Goal: Transaction & Acquisition: Download file/media

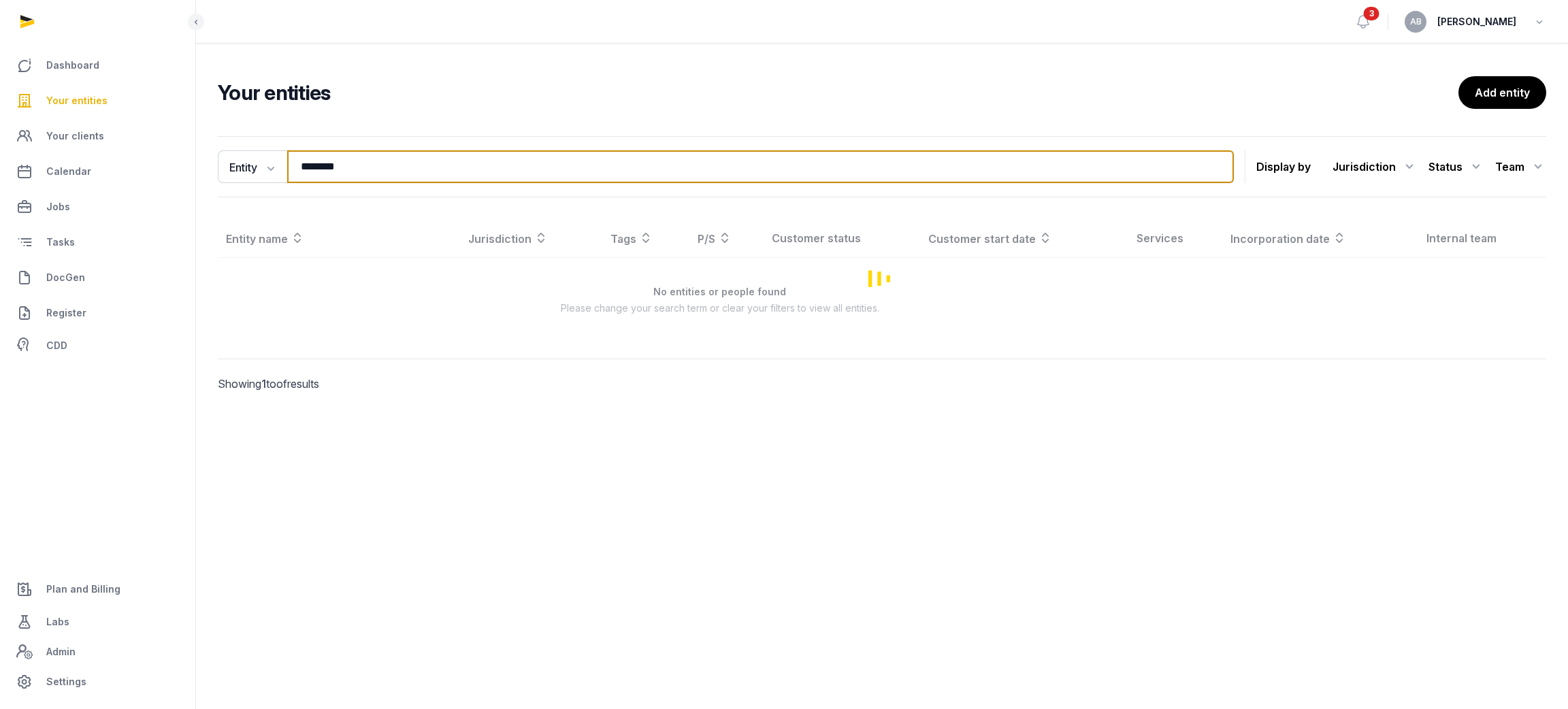
click at [388, 171] on input "********" at bounding box center [761, 166] width 947 height 33
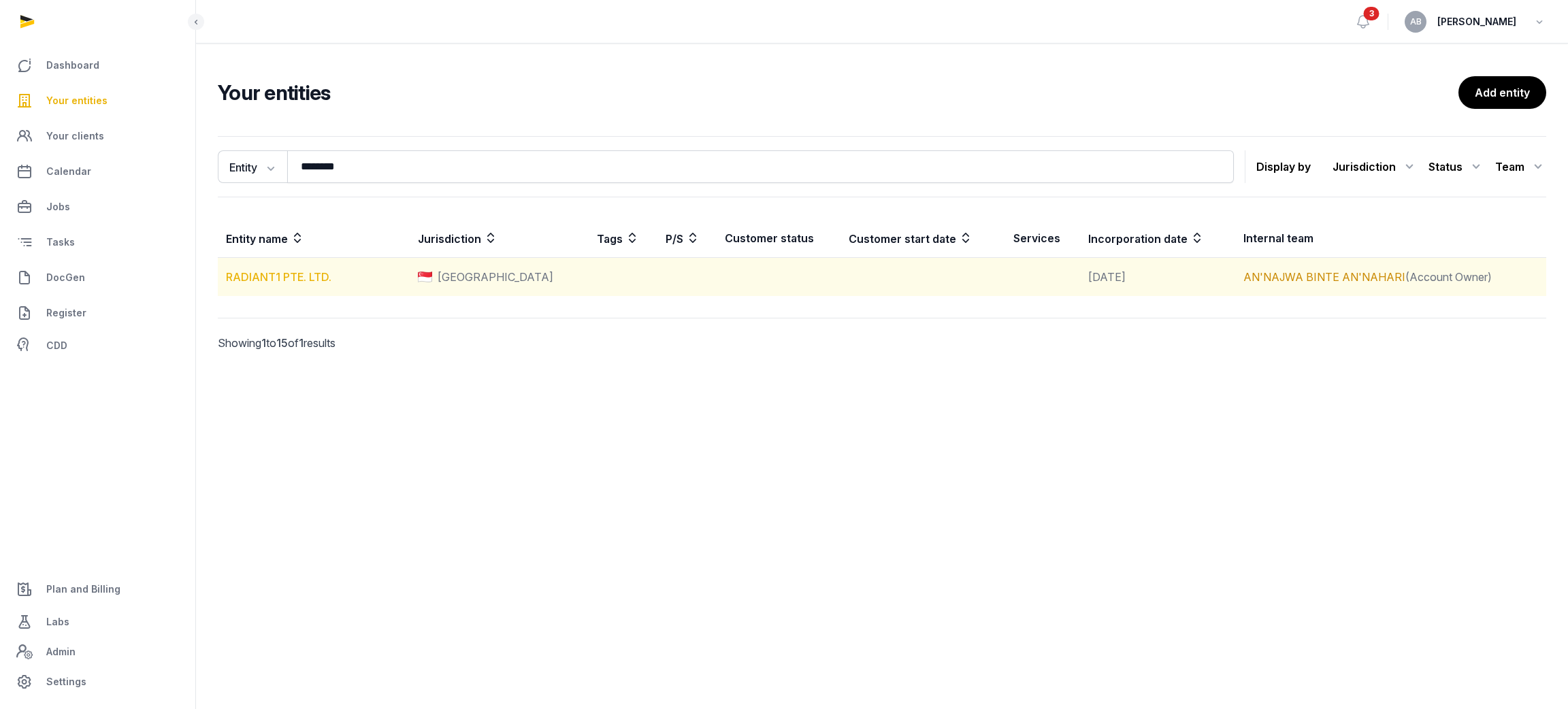
click at [272, 277] on link "RADIANT1 PTE. LTD." at bounding box center [279, 277] width 105 height 13
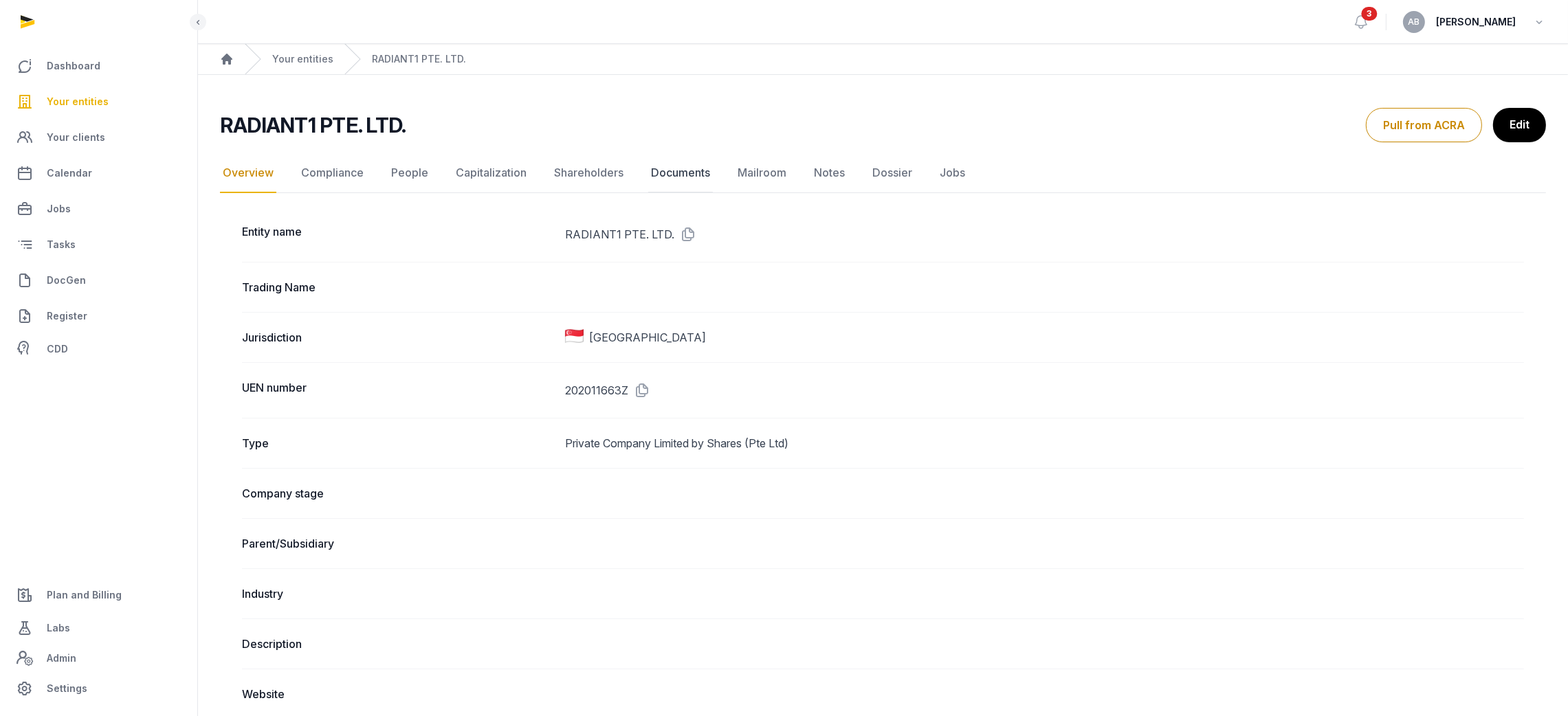
click at [676, 178] on link "Documents" at bounding box center [681, 173] width 65 height 40
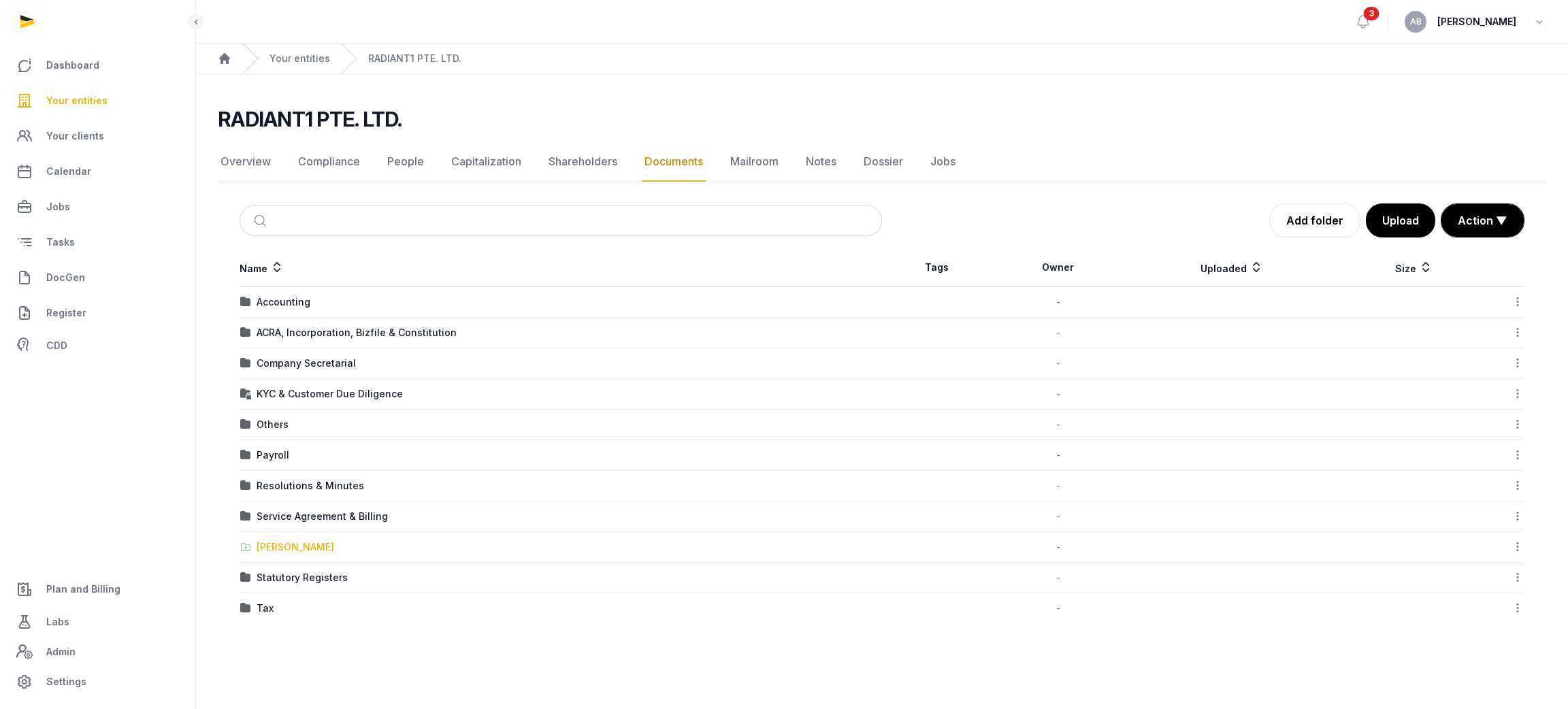
click at [284, 553] on div "[PERSON_NAME]" at bounding box center [295, 547] width 78 height 13
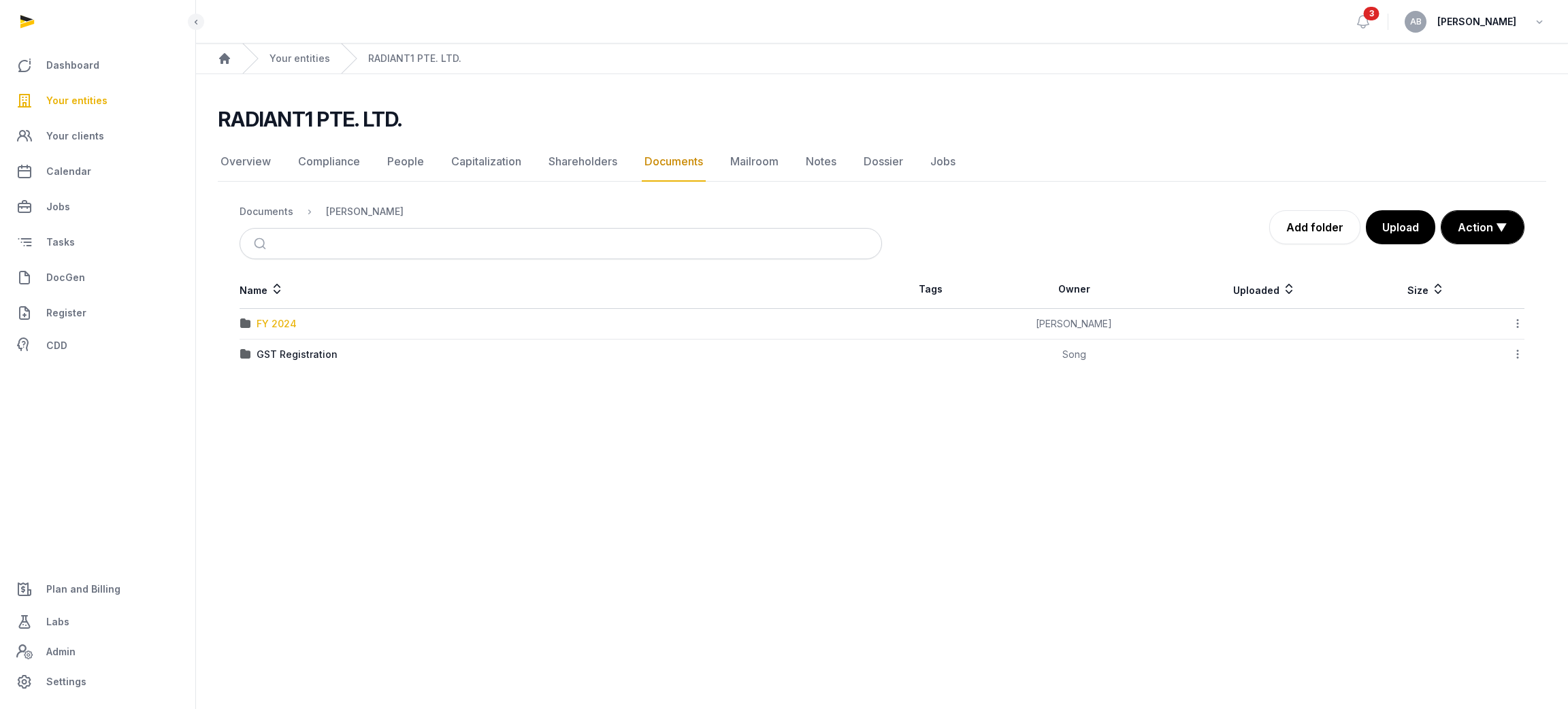
click at [273, 319] on div "FY 2024" at bounding box center [276, 323] width 40 height 13
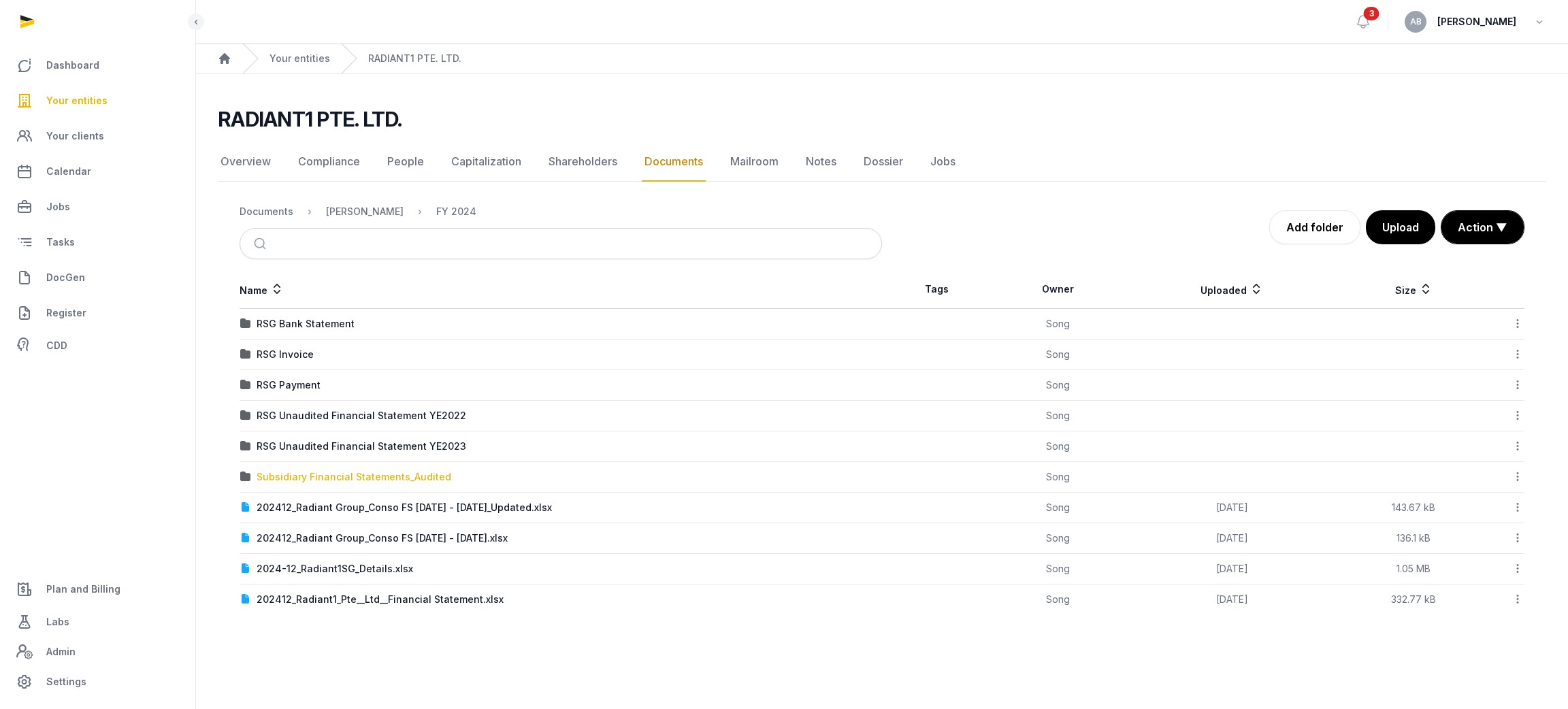
click at [313, 473] on div "Subsidiary Financial Statements_Audited" at bounding box center [353, 476] width 195 height 13
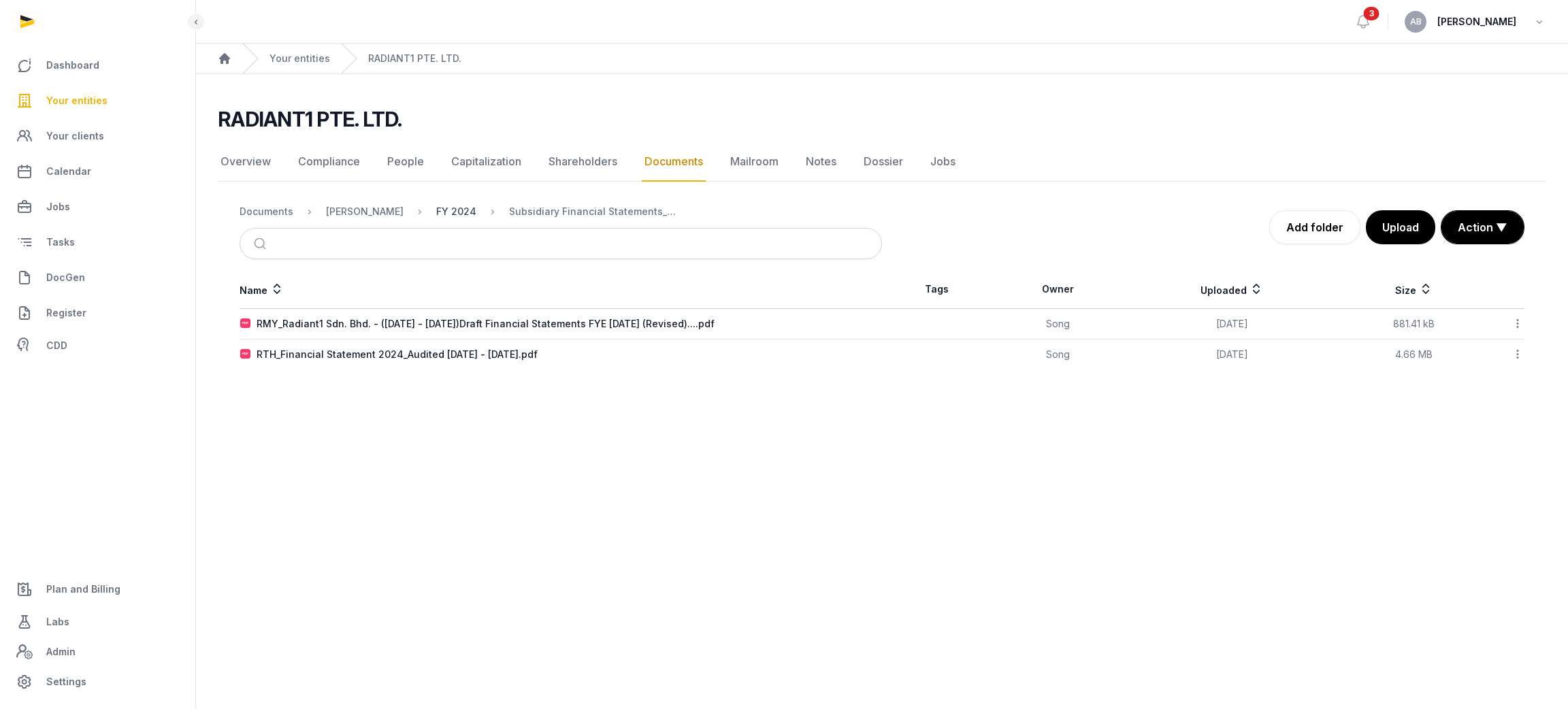
click at [443, 212] on div "FY 2024" at bounding box center [456, 211] width 40 height 13
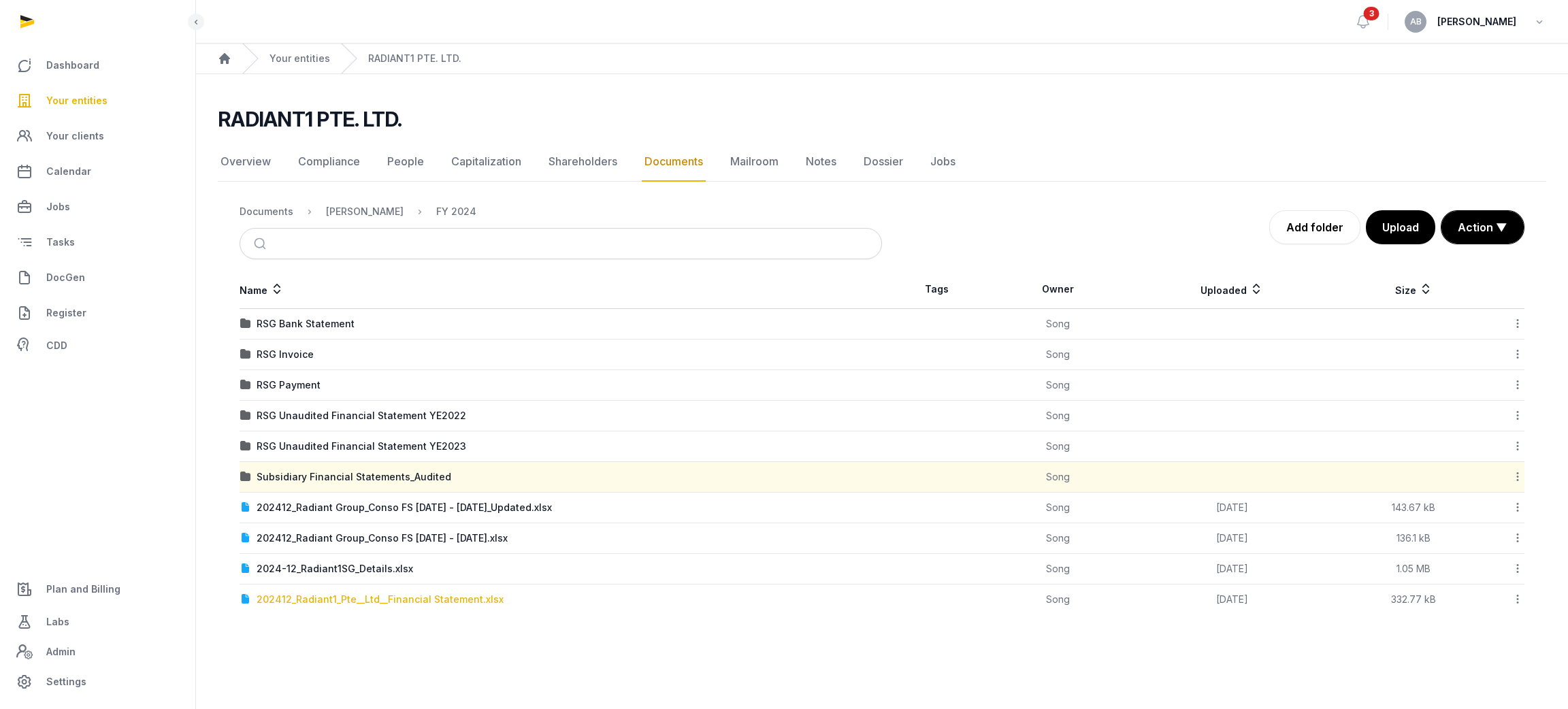
click at [409, 599] on div "202412_Radiant1_Pte__Ltd__Financial Statement.xlsx" at bounding box center [380, 599] width 247 height 13
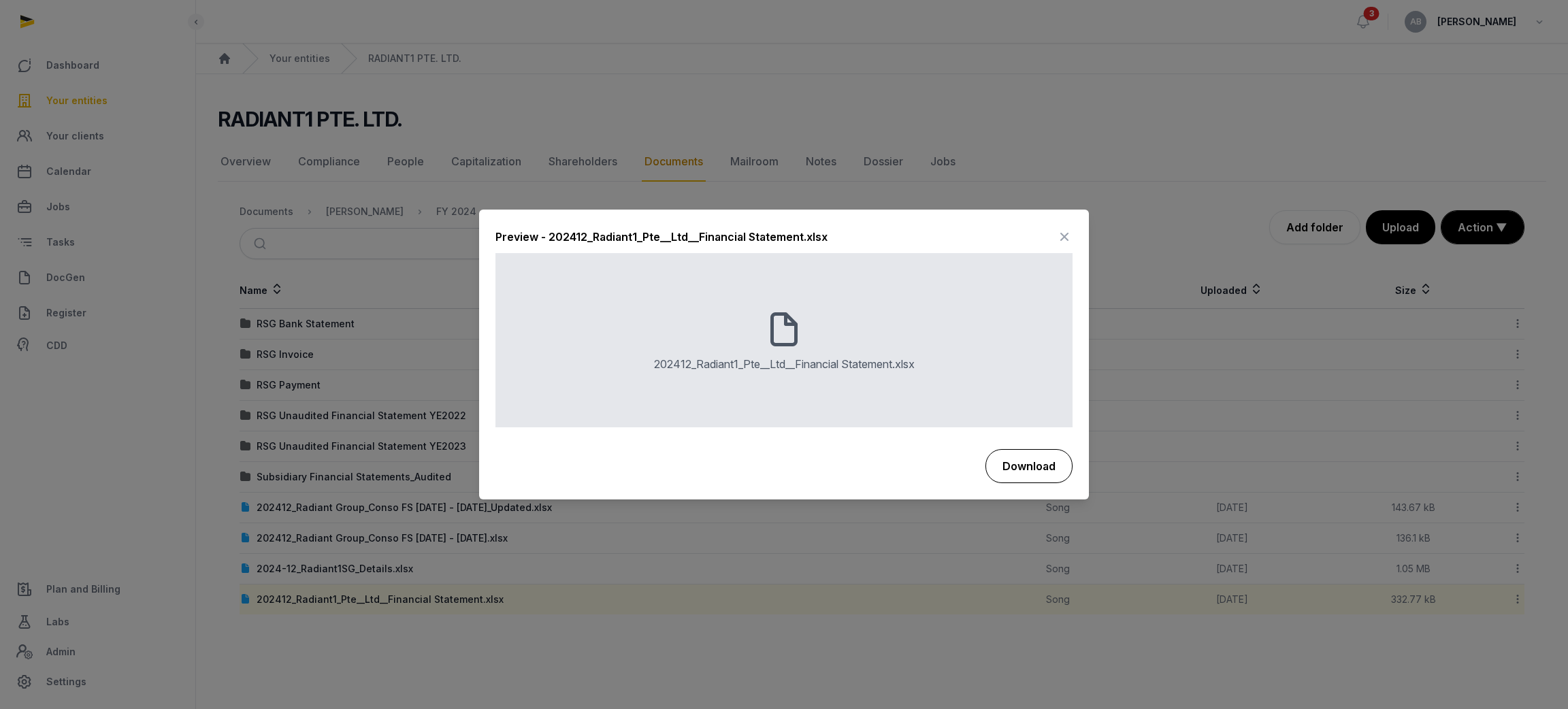
click at [1013, 477] on button "Download" at bounding box center [1029, 466] width 87 height 34
click at [1067, 231] on icon at bounding box center [1064, 237] width 16 height 22
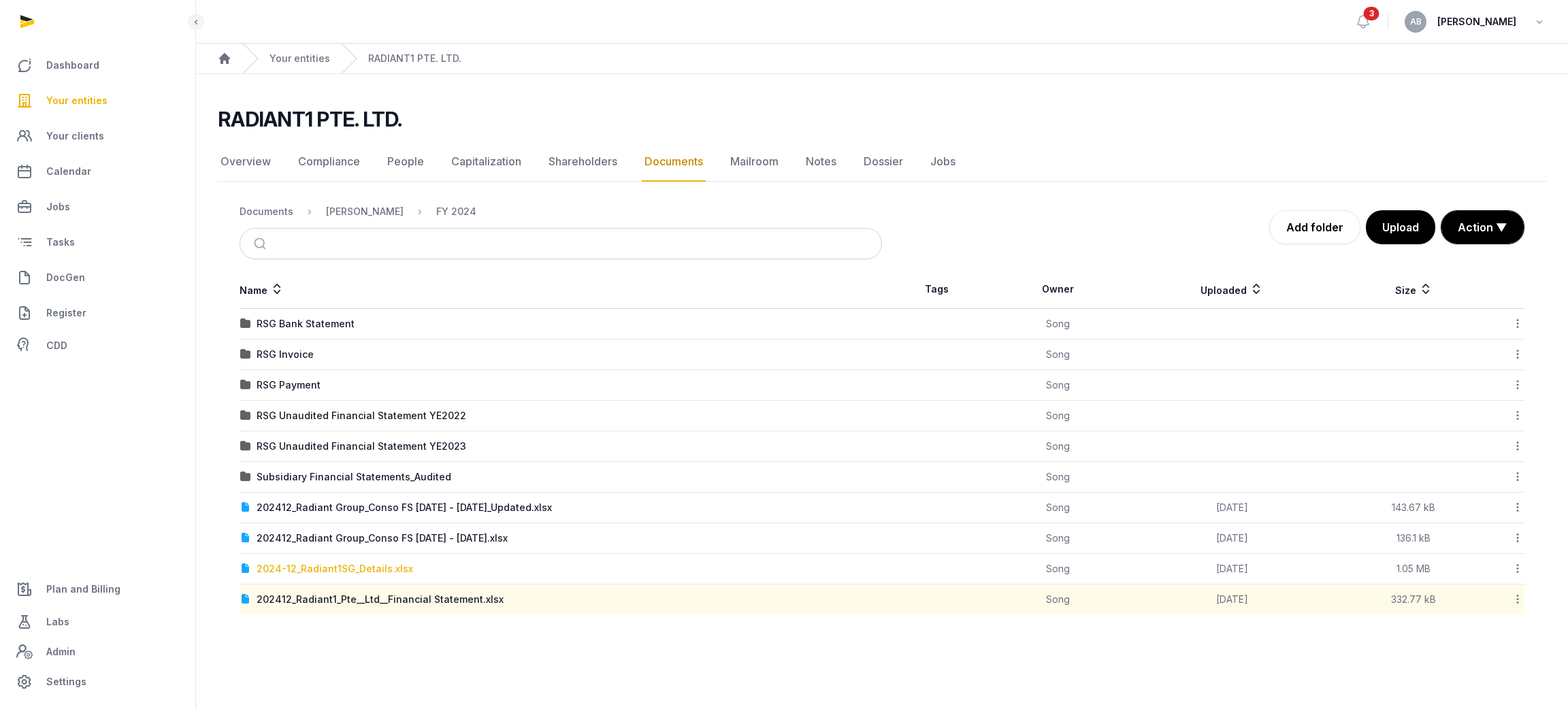
click at [376, 569] on div "2024-12_Radiant1SG_Details.xlsx" at bounding box center [335, 569] width 156 height 13
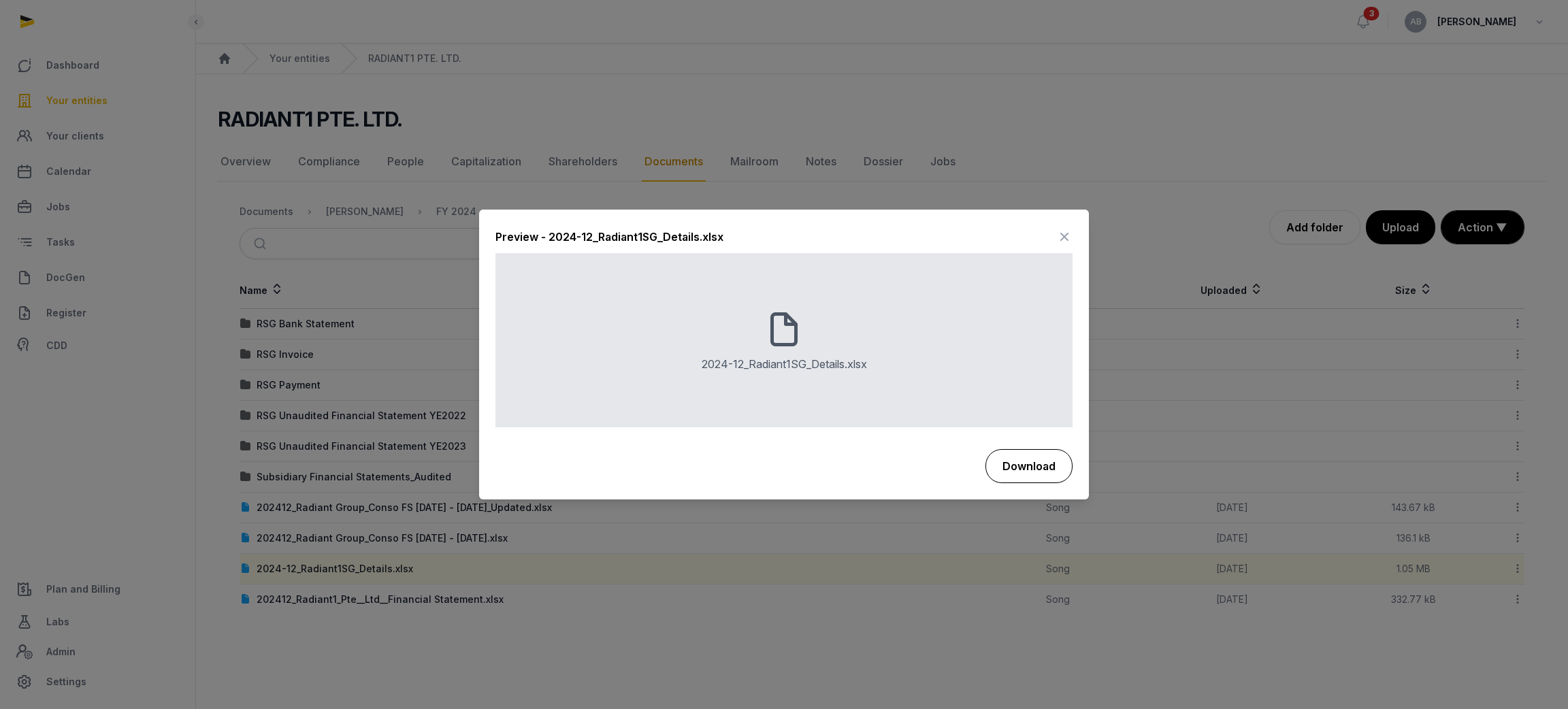
click at [1003, 463] on button "Download" at bounding box center [1029, 466] width 87 height 34
click at [1058, 235] on icon at bounding box center [1064, 237] width 16 height 22
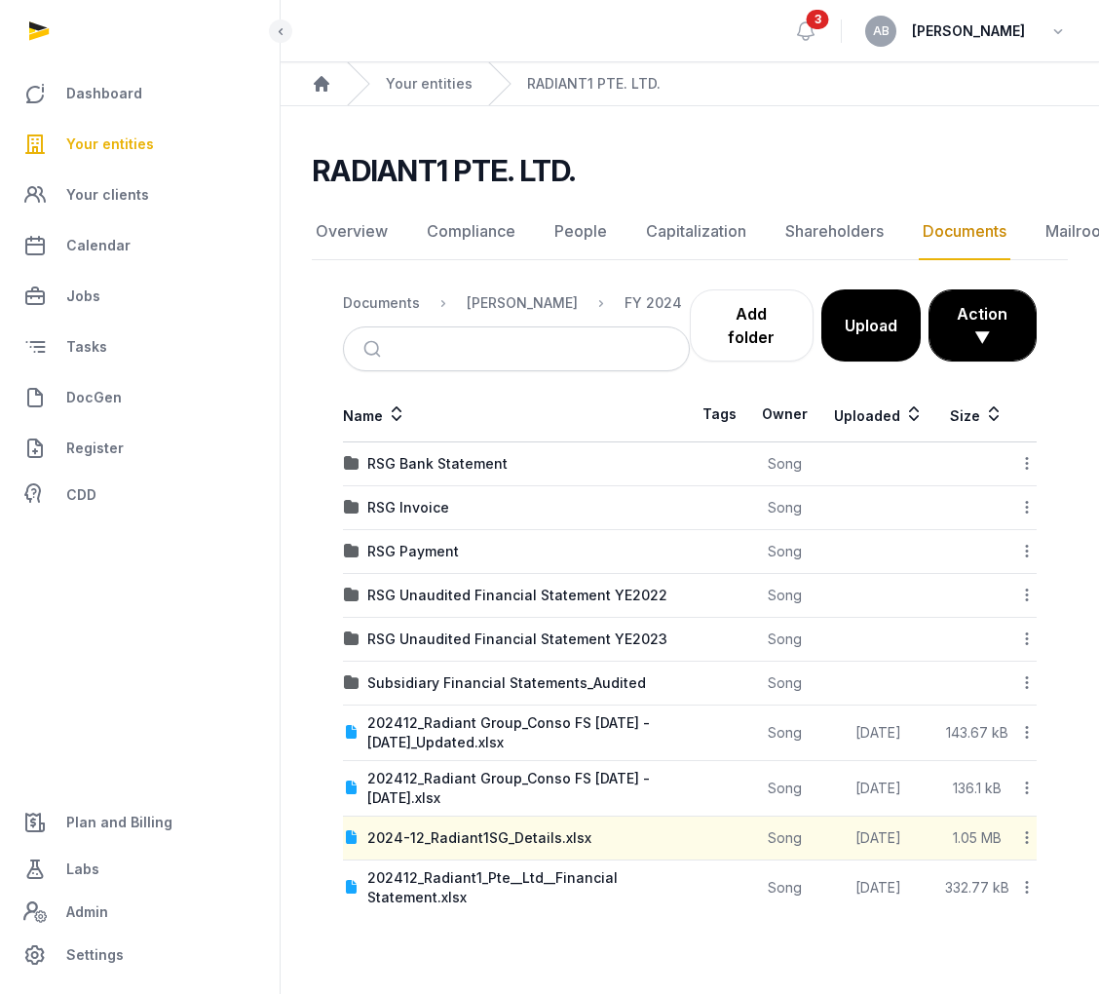
drag, startPoint x: 239, startPoint y: 34, endPoint x: 218, endPoint y: 38, distance: 20.8
click at [239, 34] on div at bounding box center [140, 31] width 281 height 62
